Goal: Navigation & Orientation: Find specific page/section

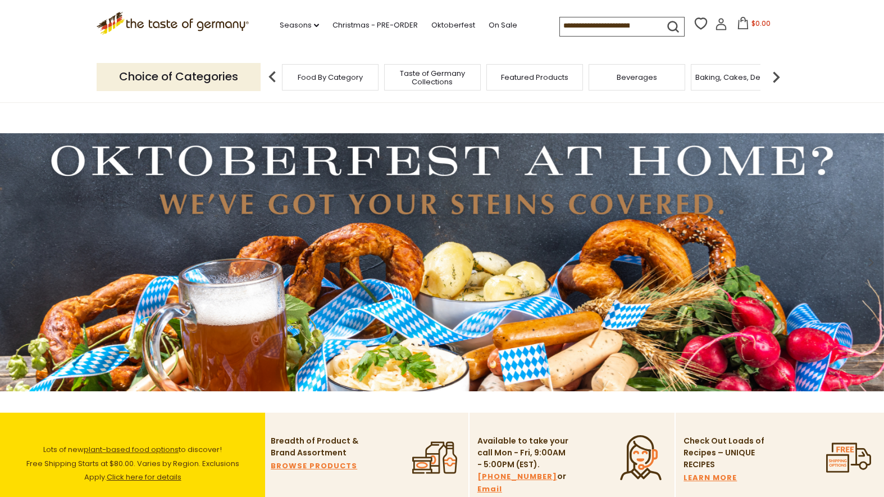
click at [776, 81] on img at bounding box center [776, 77] width 22 height 22
click at [775, 81] on img at bounding box center [776, 77] width 22 height 22
click at [775, 82] on img at bounding box center [776, 77] width 22 height 22
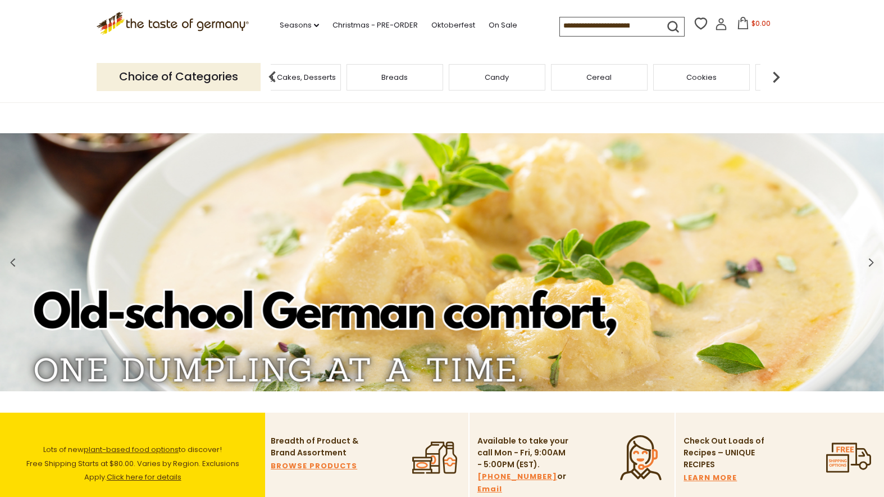
click at [775, 82] on img at bounding box center [776, 77] width 22 height 22
click at [775, 83] on img at bounding box center [776, 77] width 22 height 22
click at [775, 84] on img at bounding box center [776, 77] width 22 height 22
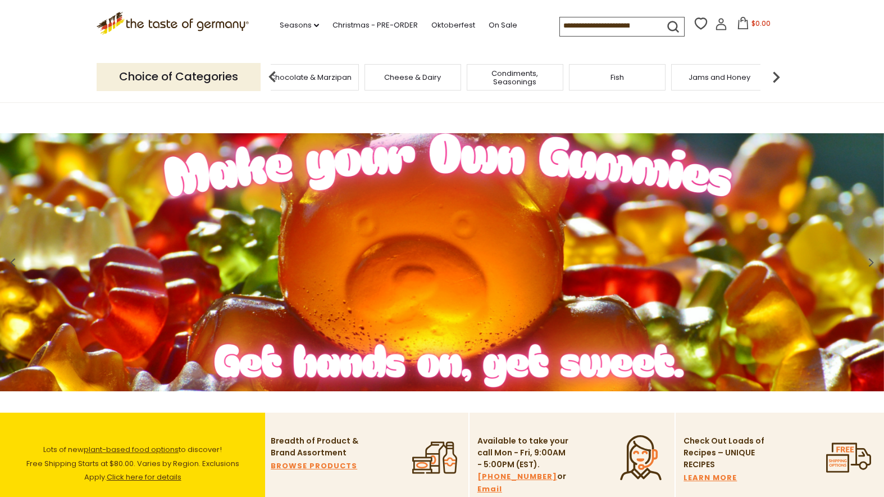
click at [775, 84] on img at bounding box center [776, 77] width 22 height 22
click at [777, 81] on img at bounding box center [776, 77] width 22 height 22
click at [777, 82] on img at bounding box center [776, 77] width 22 height 22
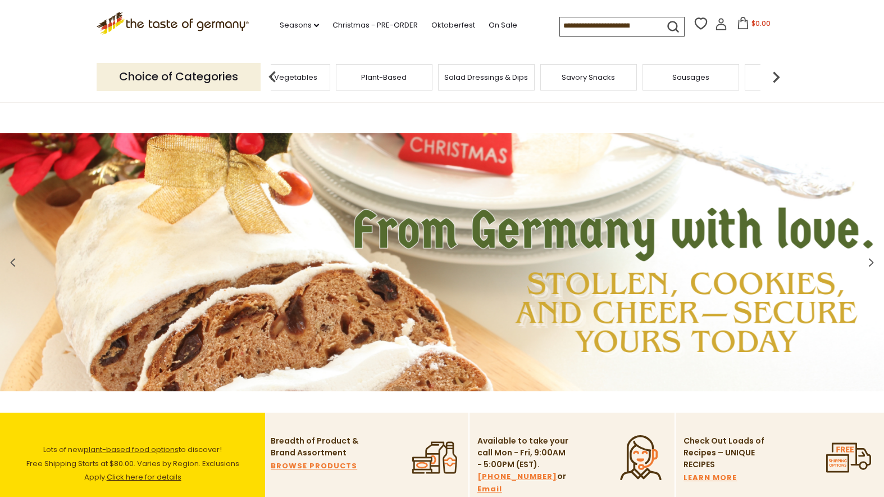
click at [777, 83] on img at bounding box center [776, 77] width 22 height 22
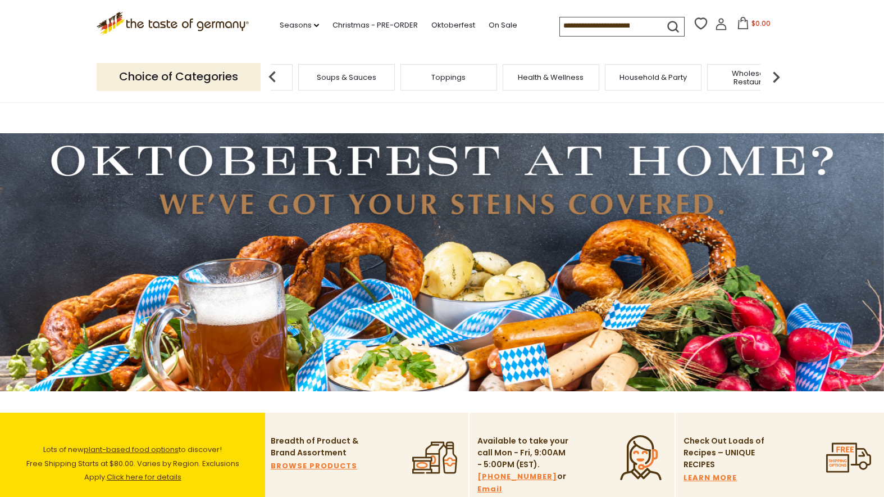
click at [777, 83] on img at bounding box center [776, 77] width 22 height 22
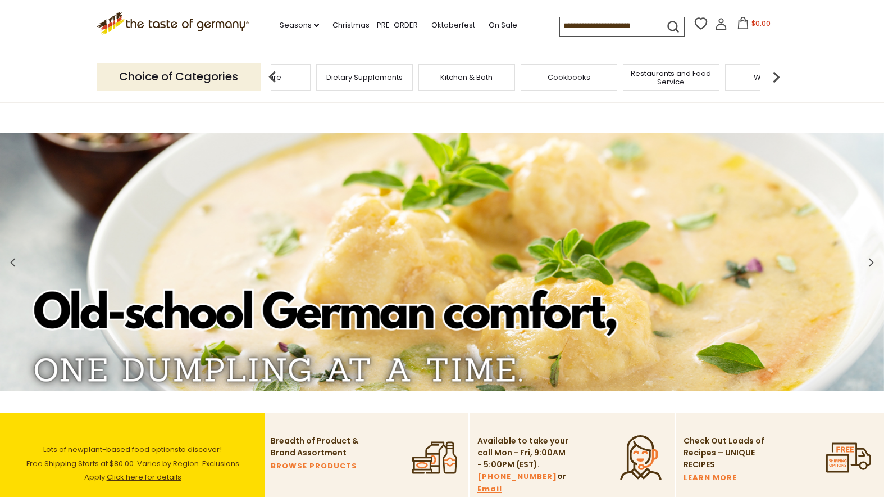
click at [778, 82] on img at bounding box center [776, 77] width 22 height 22
click at [775, 82] on img at bounding box center [776, 77] width 22 height 22
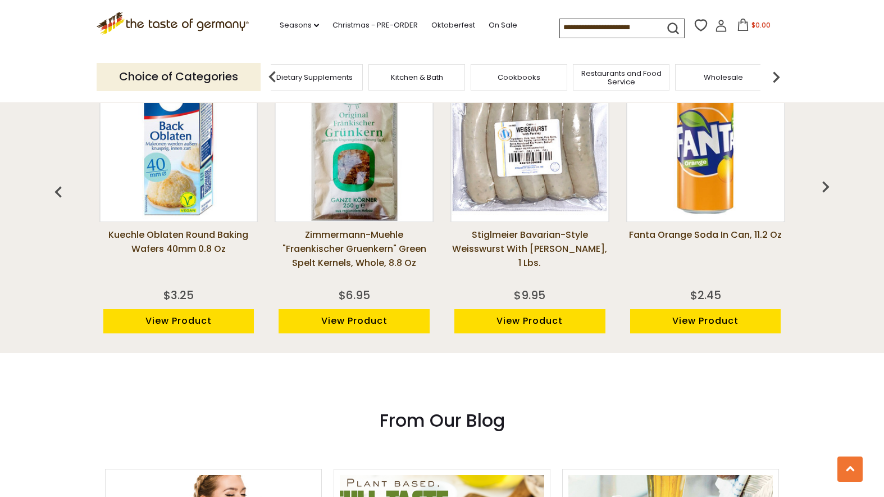
scroll to position [906, 0]
